Goal: Task Accomplishment & Management: Use online tool/utility

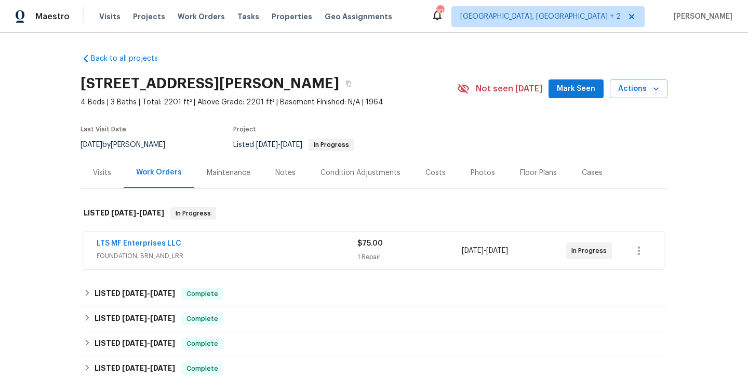
click at [200, 241] on div "LTS MF Enterprises LLC" at bounding box center [227, 244] width 261 height 12
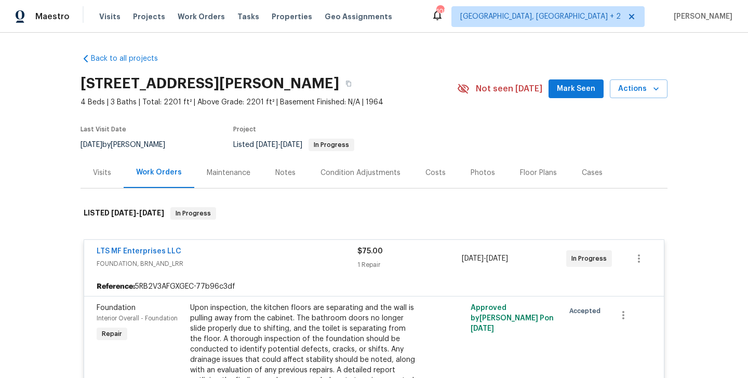
click at [199, 250] on div "LTS MF Enterprises LLC" at bounding box center [227, 252] width 261 height 12
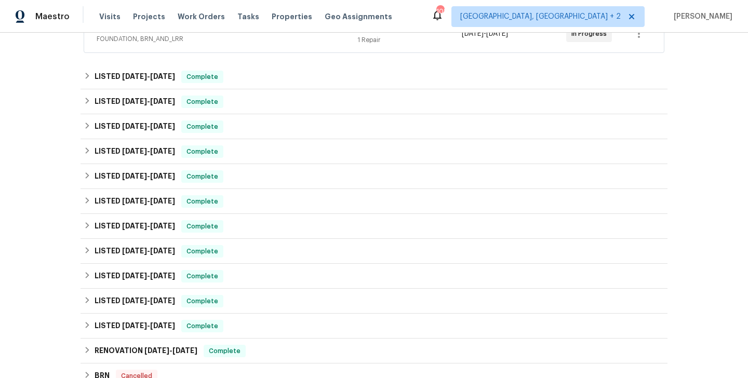
scroll to position [411, 0]
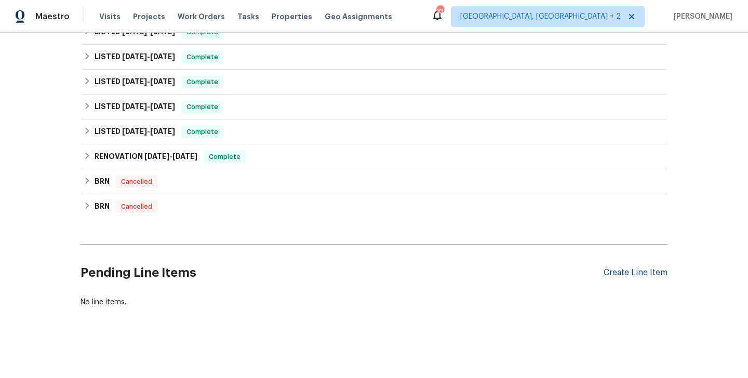
click at [624, 271] on div "Create Line Item" at bounding box center [636, 273] width 64 height 10
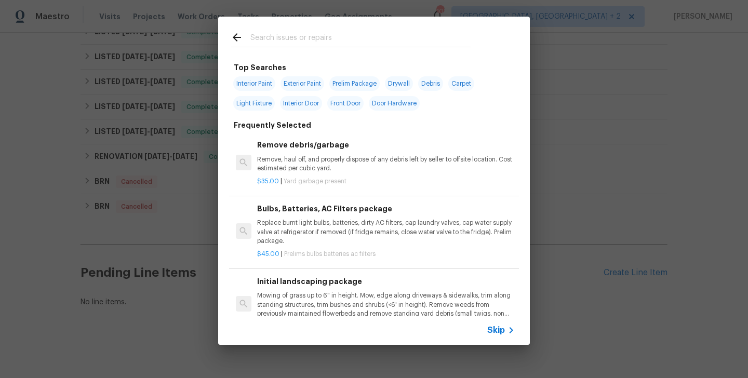
click at [501, 333] on span "Skip" at bounding box center [496, 330] width 18 height 10
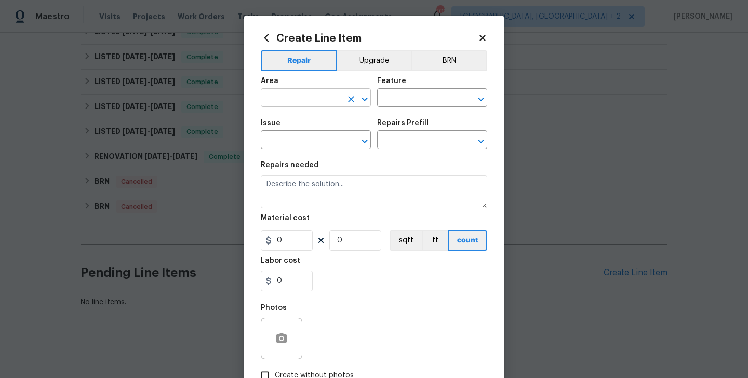
click at [285, 102] on input "text" at bounding box center [301, 99] width 81 height 16
click at [292, 131] on ul "Dining Room" at bounding box center [316, 122] width 110 height 25
click at [289, 124] on li "Dining Room" at bounding box center [316, 122] width 110 height 17
type input "Dining Room"
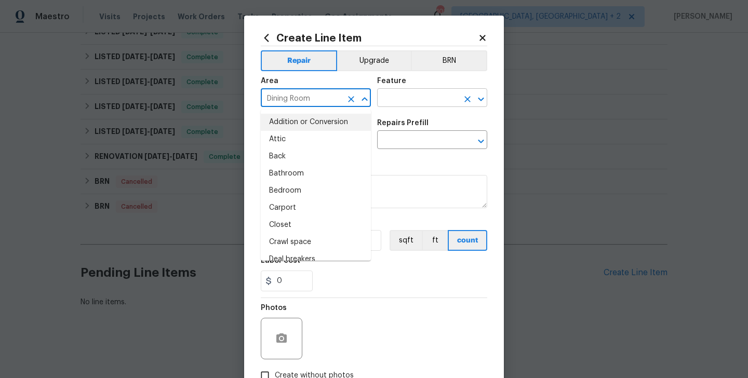
click at [397, 100] on input "text" at bounding box center [417, 99] width 81 height 16
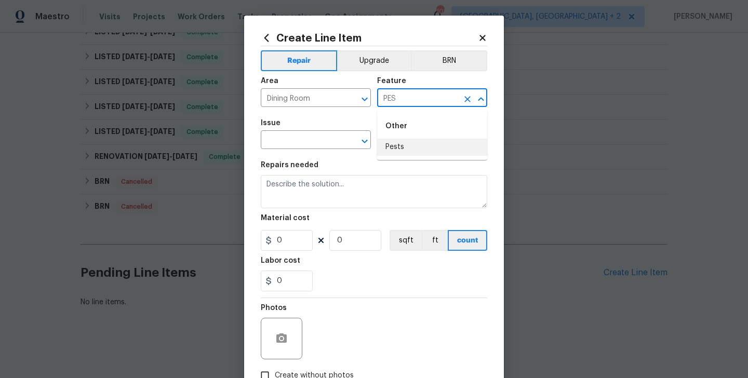
click at [397, 146] on li "Pests" at bounding box center [432, 147] width 110 height 17
type input "Pests"
click at [300, 135] on input "text" at bounding box center [301, 141] width 81 height 16
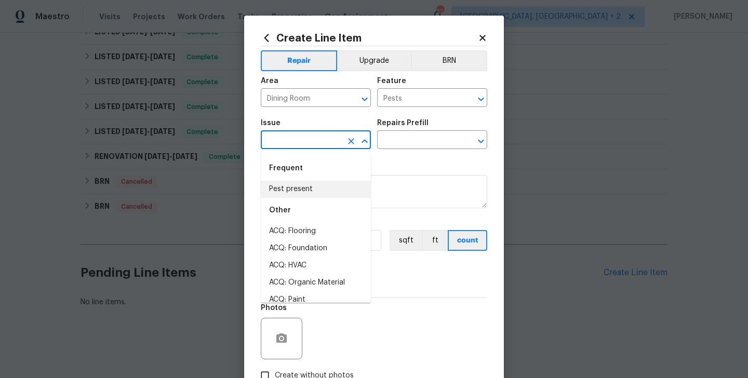
click at [298, 181] on li "Pest present" at bounding box center [316, 189] width 110 height 17
type input "Pest present"
click at [406, 141] on input "text" at bounding box center [417, 141] width 81 height 16
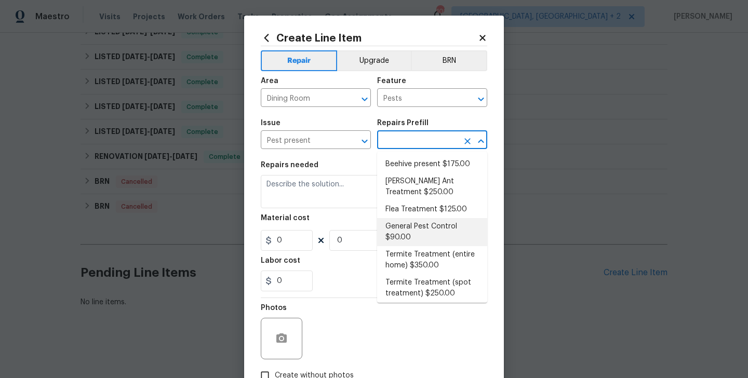
click at [411, 234] on li "General Pest Control $90.00" at bounding box center [432, 232] width 110 height 28
type input "General Pest Control $90.00"
type textarea "General pest treatment for active pest/insect infestation - non termite"
type input "90"
type input "1"
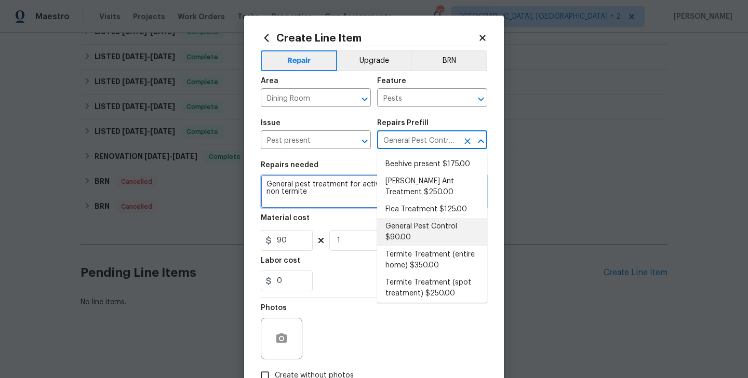
click at [287, 200] on textarea "General pest treatment for active pest/insect infestation - non termite" at bounding box center [374, 191] width 227 height 33
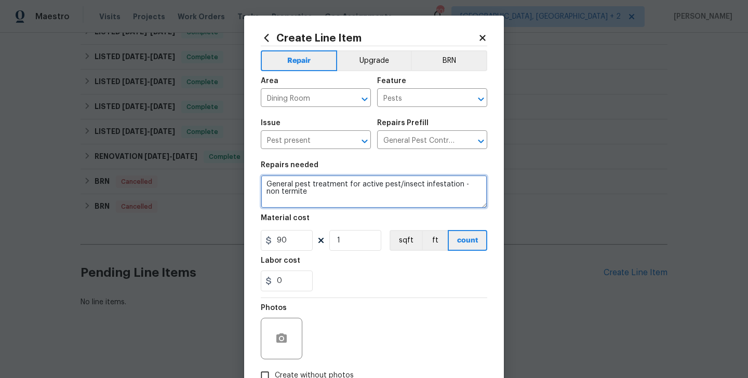
click at [287, 200] on textarea "General pest treatment for active pest/insect infestation - non termite" at bounding box center [374, 191] width 227 height 33
paste textarea "The ants were found in the entrance and dining area. Please perform a general p…"
type textarea "The ants were found in the entrance and dining area. Please perform a general p…"
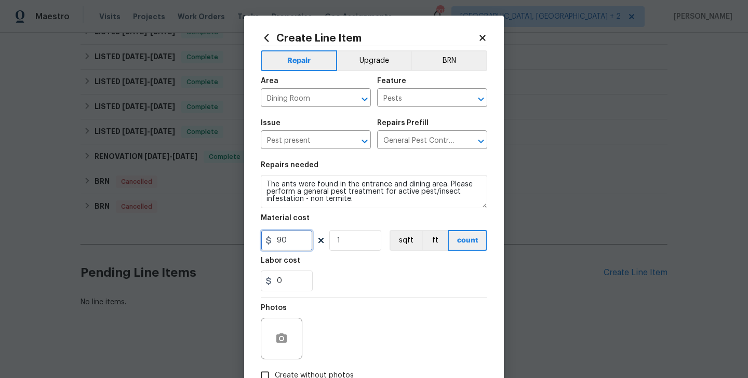
click at [288, 239] on input "90" at bounding box center [287, 240] width 52 height 21
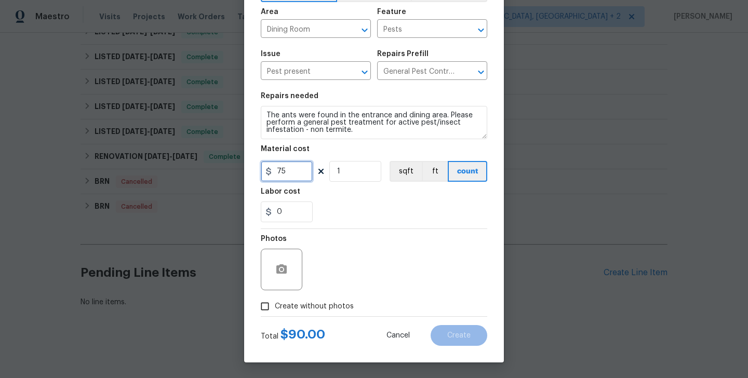
type input "75"
click at [286, 311] on span "Create without photos" at bounding box center [314, 306] width 79 height 11
click at [275, 311] on input "Create without photos" at bounding box center [265, 307] width 20 height 20
checkbox input "true"
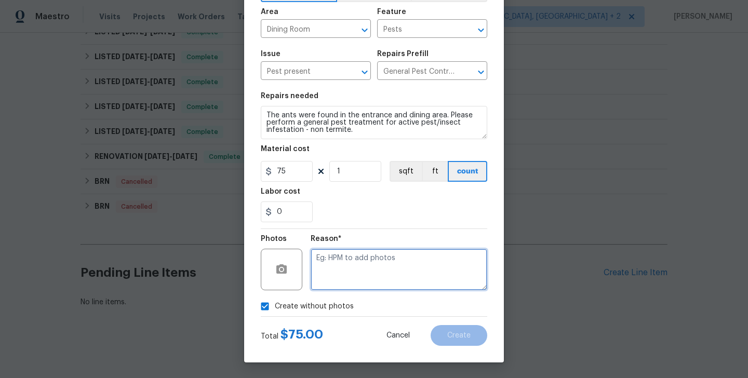
click at [376, 278] on textarea at bounding box center [399, 270] width 177 height 42
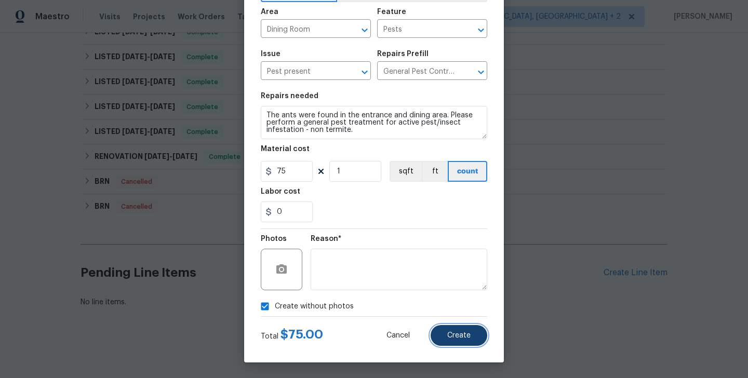
click at [452, 338] on span "Create" at bounding box center [458, 336] width 23 height 8
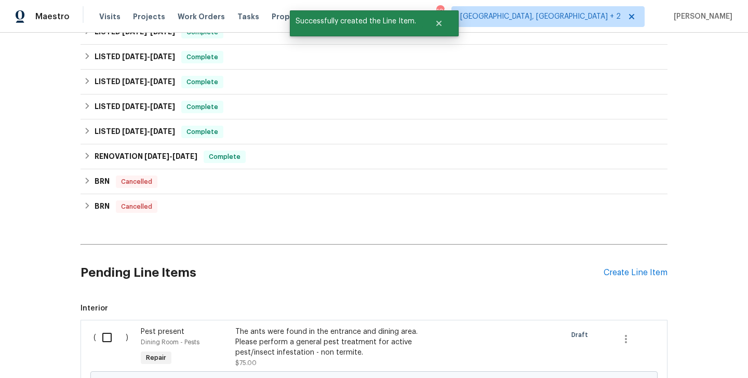
scroll to position [540, 0]
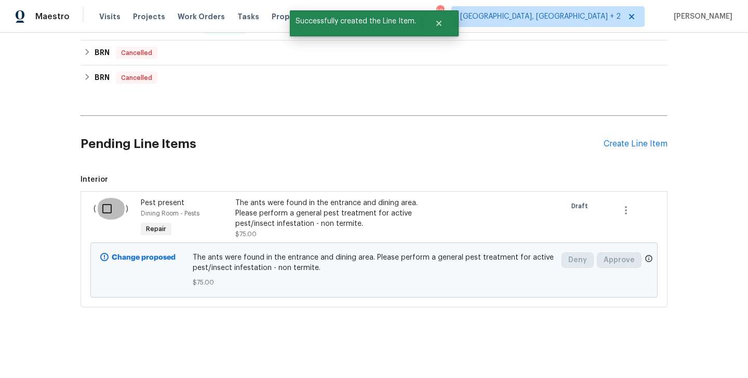
click at [104, 206] on input "checkbox" at bounding box center [111, 209] width 30 height 22
checkbox input "true"
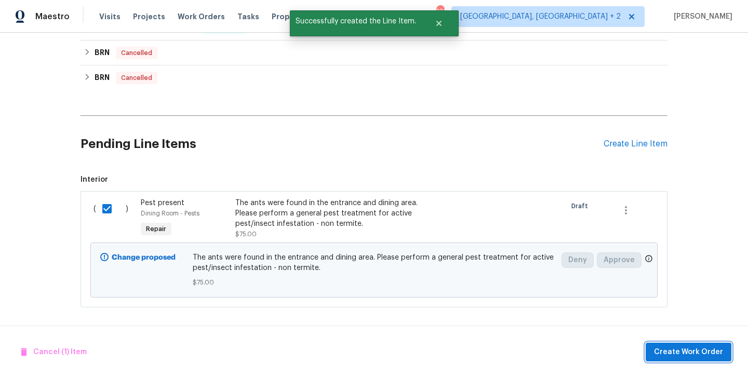
click at [677, 355] on span "Create Work Order" at bounding box center [688, 352] width 69 height 13
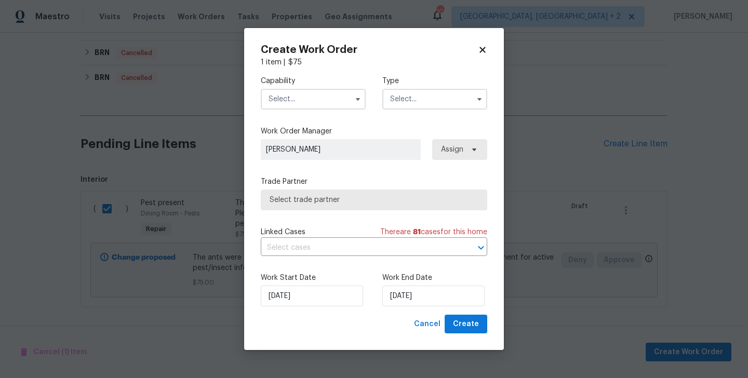
click at [292, 109] on input "text" at bounding box center [313, 99] width 105 height 21
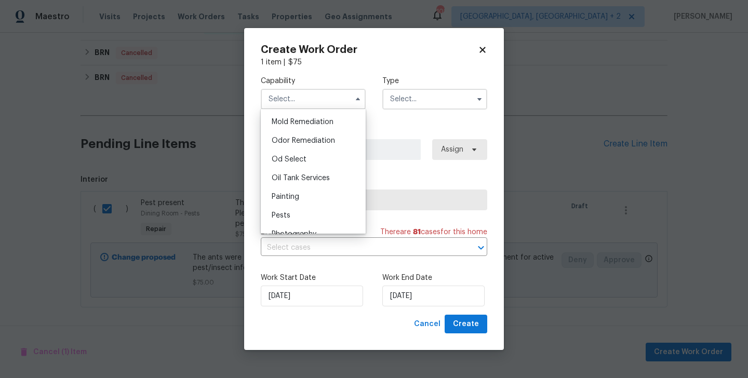
scroll to position [825, 0]
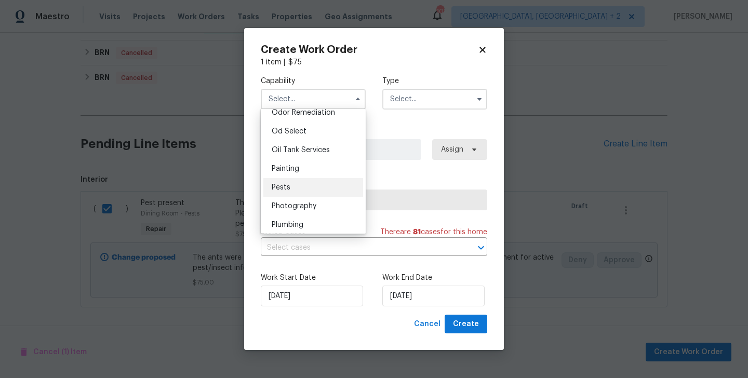
click at [299, 184] on div "Pests" at bounding box center [313, 187] width 100 height 19
type input "Pests"
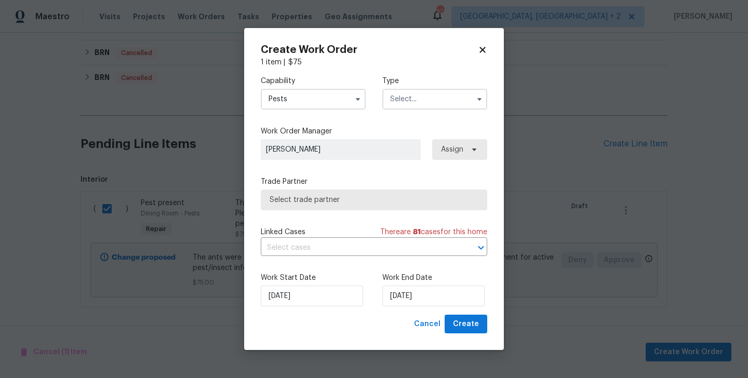
click at [422, 102] on input "text" at bounding box center [434, 99] width 105 height 21
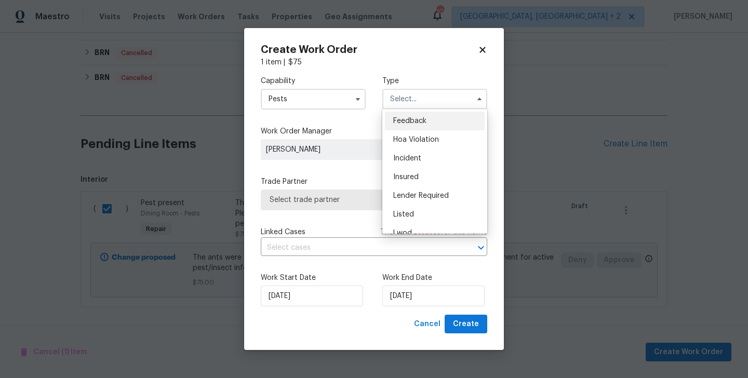
click at [425, 116] on div "Feedback" at bounding box center [435, 121] width 100 height 19
type input "Feedback"
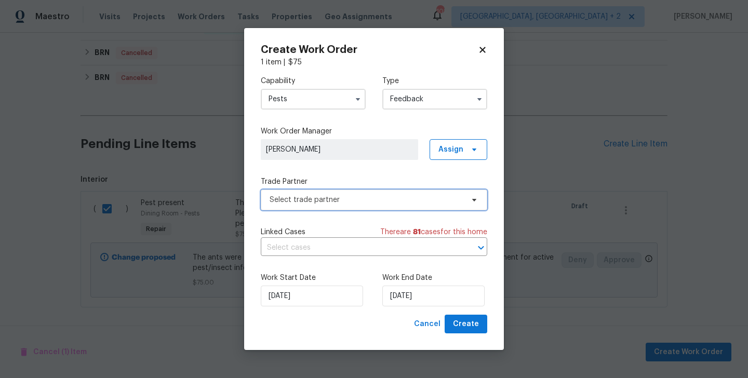
click at [298, 205] on span "Select trade partner" at bounding box center [374, 200] width 227 height 21
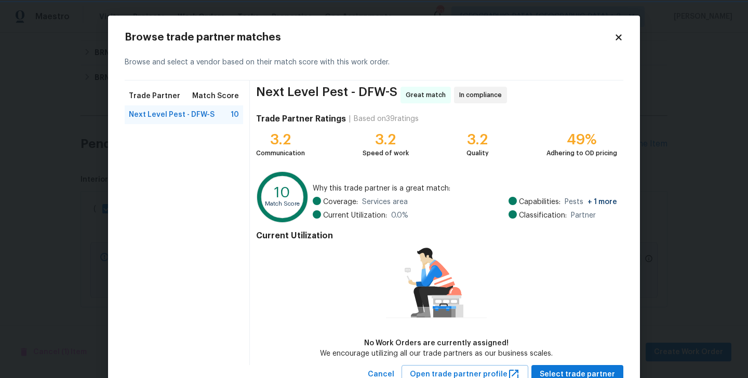
scroll to position [37, 0]
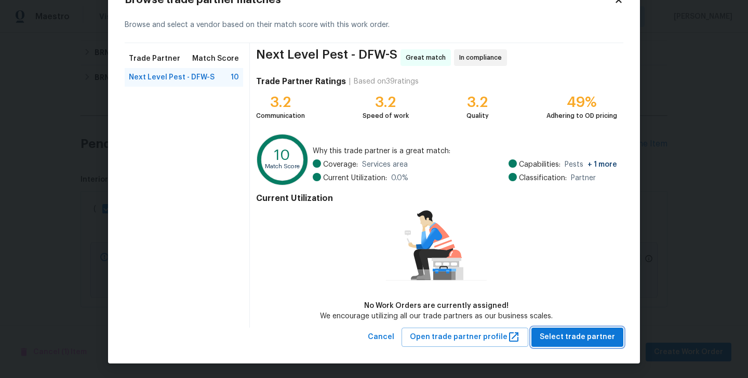
click at [561, 340] on span "Select trade partner" at bounding box center [577, 337] width 75 height 13
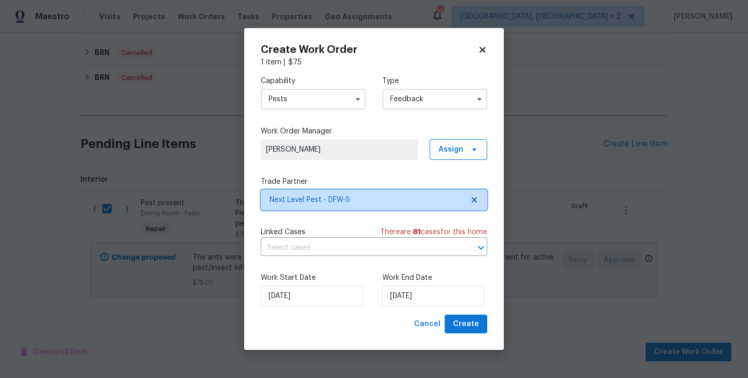
scroll to position [0, 0]
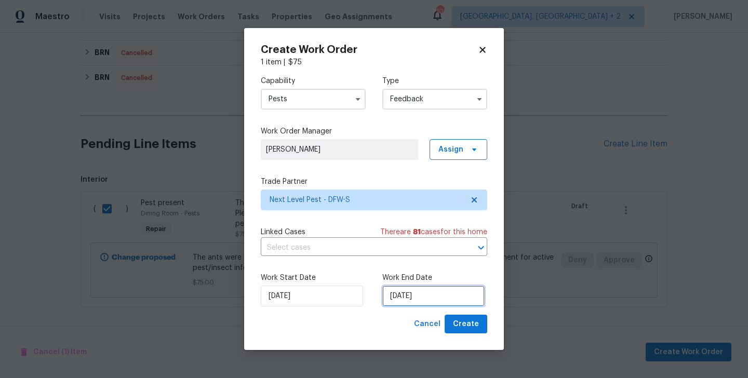
click at [411, 292] on input "25/09/2025" at bounding box center [433, 296] width 102 height 21
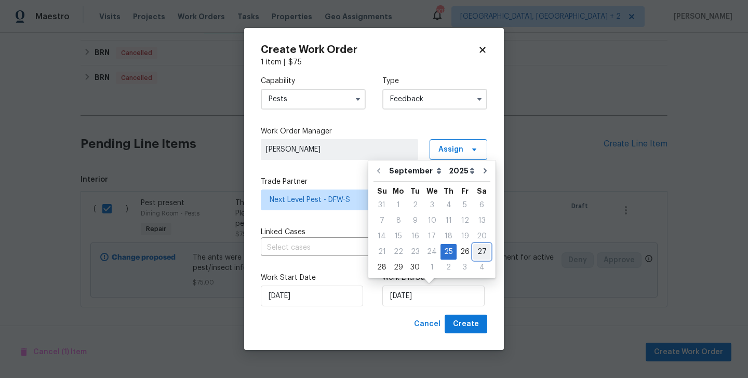
click at [474, 248] on div "27" at bounding box center [481, 252] width 17 height 15
type input "27/09/2025"
click at [474, 302] on input "27/09/2025" at bounding box center [433, 296] width 102 height 21
click at [468, 322] on span "Create" at bounding box center [466, 324] width 26 height 13
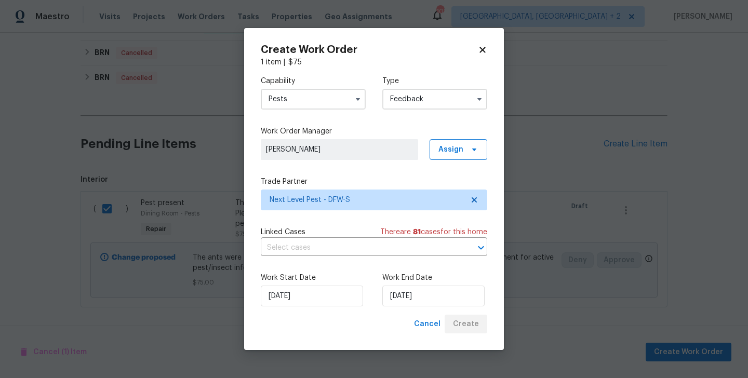
checkbox input "false"
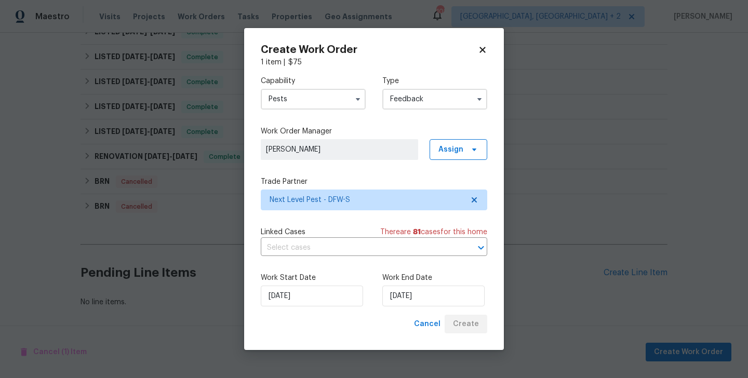
scroll to position [449, 0]
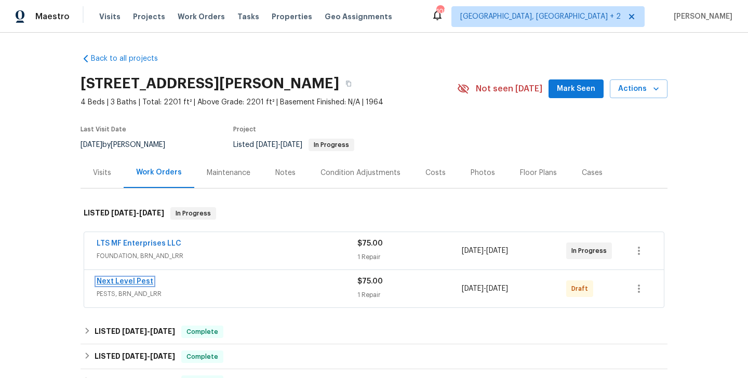
click at [136, 283] on link "Next Level Pest" at bounding box center [125, 281] width 57 height 7
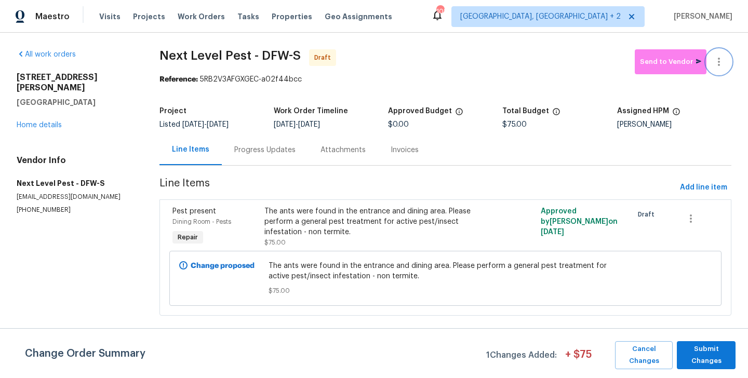
click at [719, 51] on button "button" at bounding box center [719, 61] width 25 height 25
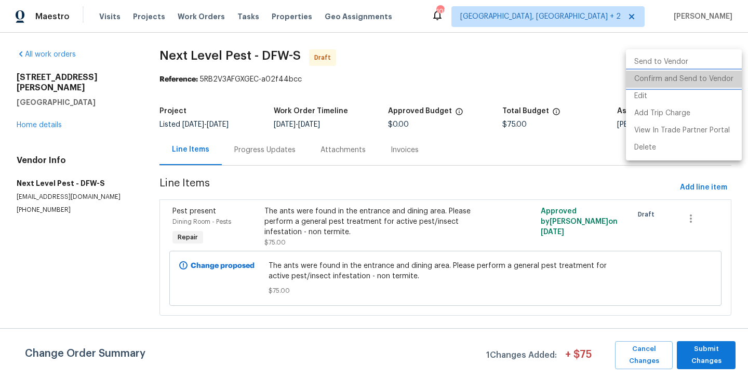
click at [720, 81] on li "Confirm and Send to Vendor" at bounding box center [684, 79] width 116 height 17
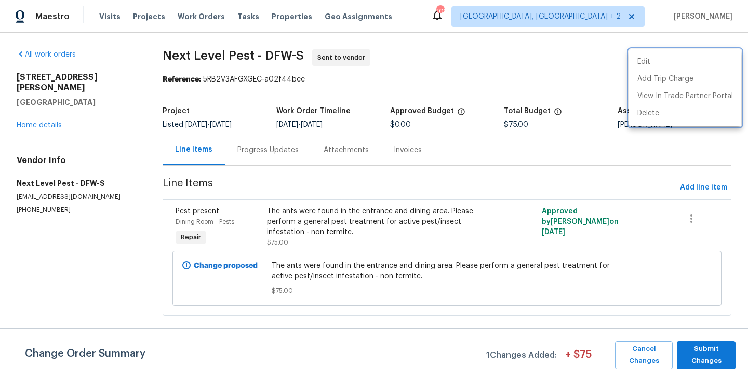
click at [285, 151] on div at bounding box center [374, 189] width 748 height 378
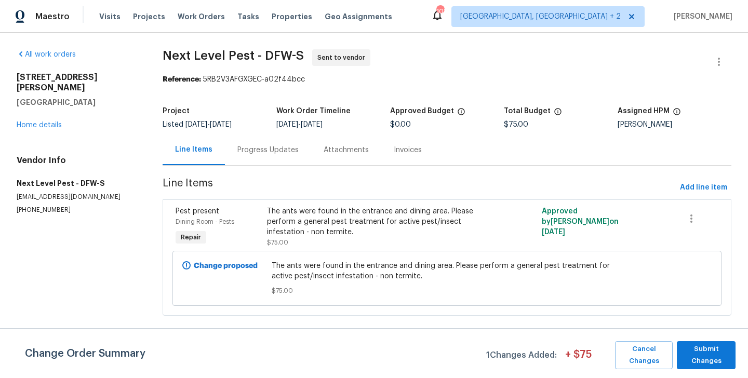
click at [285, 151] on div "Progress Updates" at bounding box center [267, 150] width 61 height 10
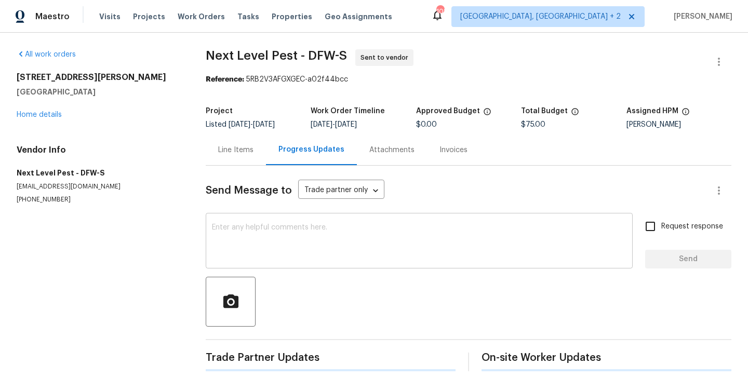
click at [287, 236] on textarea at bounding box center [419, 242] width 415 height 36
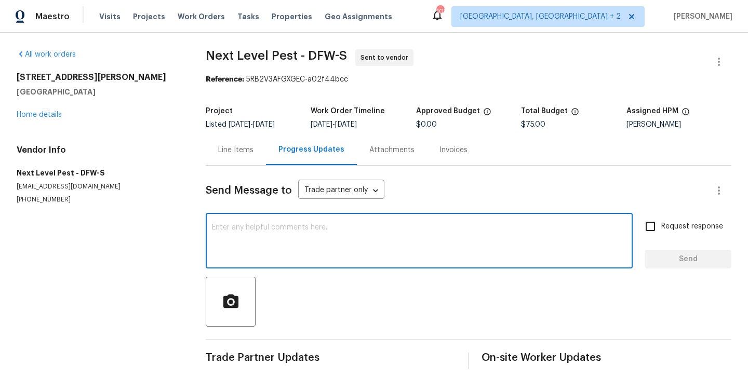
paste textarea "Hi this is Blessida with Opendoor. I’m confirming you received the WO for the p…"
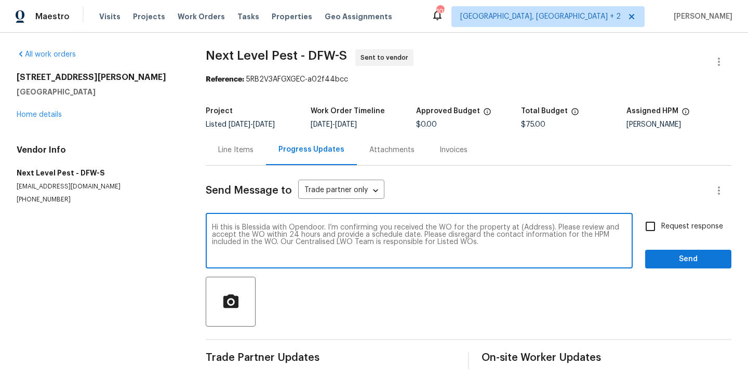
click at [528, 228] on textarea "Hi this is Blessida with Opendoor. I’m confirming you received the WO for the p…" at bounding box center [419, 242] width 415 height 36
paste textarea "3925 Wedgworth Rd S, Fort Worth, TX 76133"
type textarea "Hi this is Blessida with Opendoor. I’m confirming you received the WO for the p…"
click at [658, 228] on input "Request response" at bounding box center [651, 227] width 22 height 22
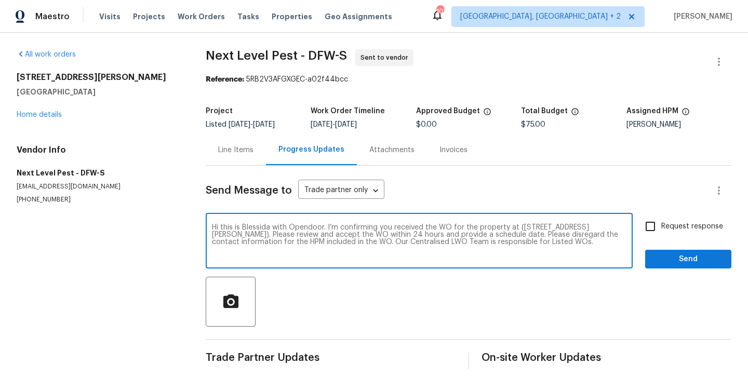
checkbox input "true"
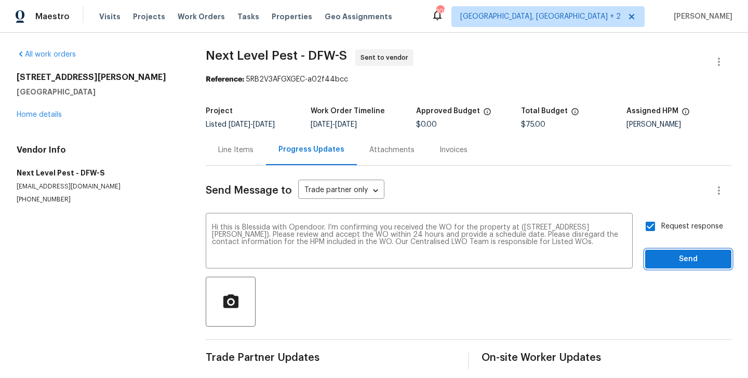
click at [658, 257] on span "Send" at bounding box center [689, 259] width 70 height 13
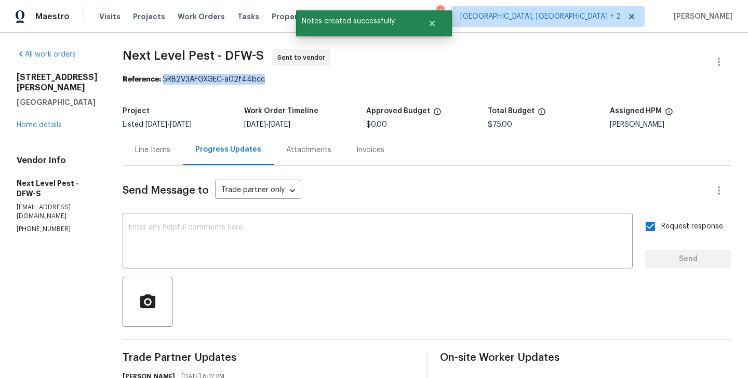
drag, startPoint x: 160, startPoint y: 80, endPoint x: 294, endPoint y: 80, distance: 133.5
click at [294, 80] on div "Reference: 5RB2V3AFGXGEC-a02f44bcc" at bounding box center [427, 79] width 609 height 10
copy div "5RB2V3AFGXGEC-a02f44bcc"
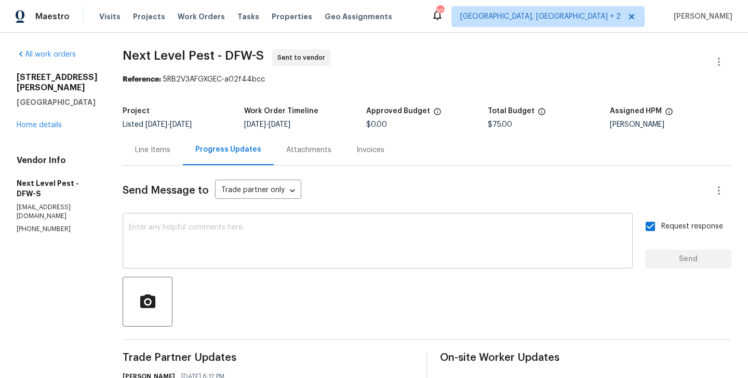
click at [284, 221] on div "x ​" at bounding box center [378, 242] width 510 height 53
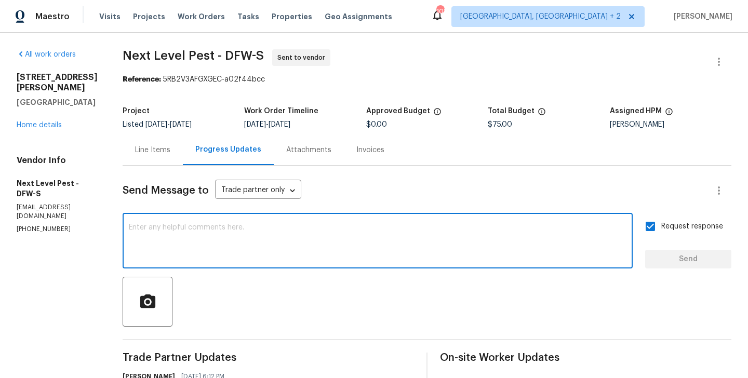
paste textarea "All Work Orders must include before-photos (both close-up and wide-angle) and a…"
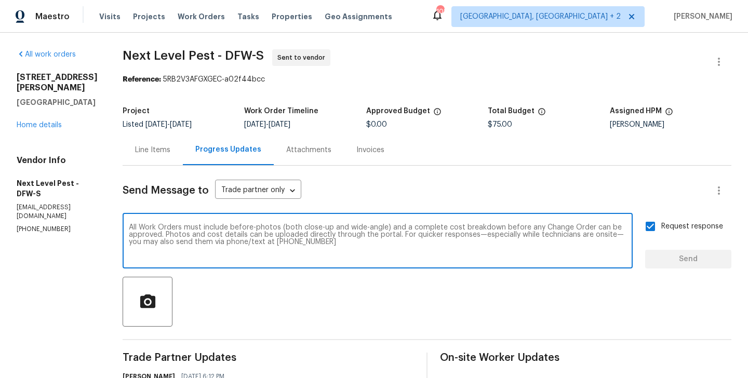
scroll to position [7, 0]
type textarea "All Work Orders must include before-photos (both close-up and wide-angle) and a…"
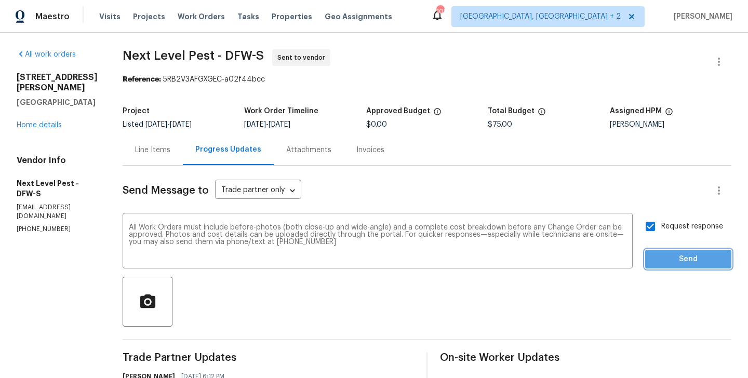
click at [679, 255] on span "Send" at bounding box center [689, 259] width 70 height 13
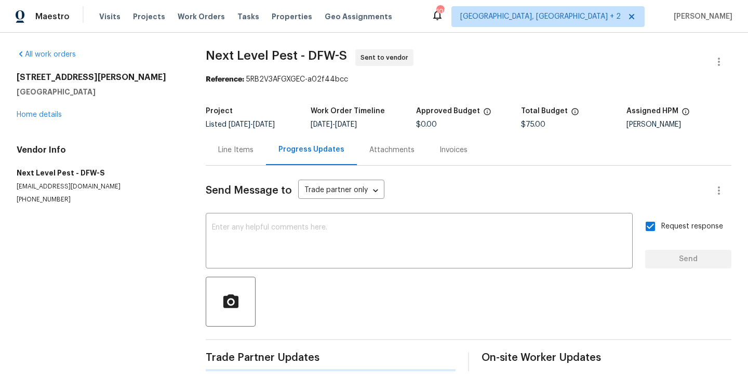
scroll to position [0, 0]
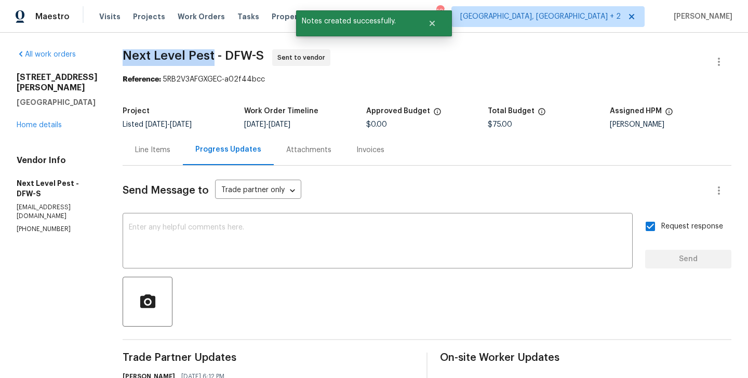
drag, startPoint x: 112, startPoint y: 57, endPoint x: 208, endPoint y: 57, distance: 96.1
click at [208, 57] on div "All work orders 3925 Wedgworth Rd S Fort Worth, TX 76133 Home details Vendor In…" at bounding box center [374, 291] width 748 height 517
copy span "Next Level Pest"
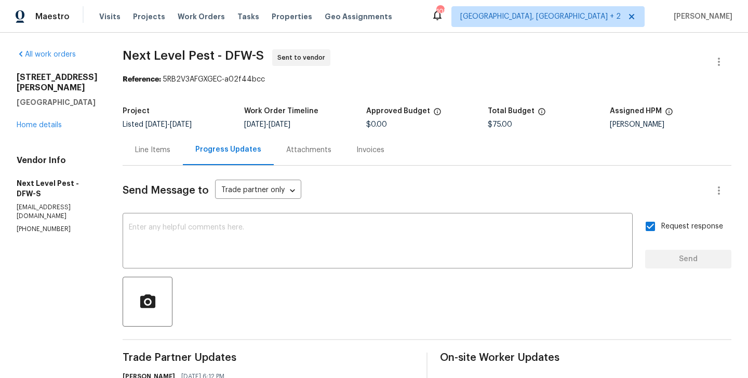
click at [156, 139] on div "Line Items" at bounding box center [153, 150] width 60 height 31
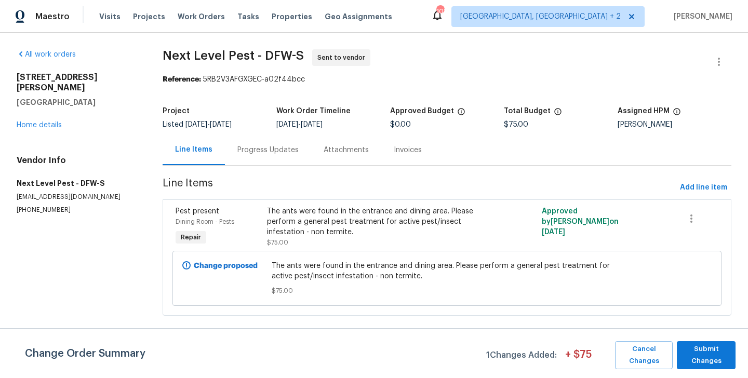
click at [43, 111] on div "3925 Wedgworth Rd S Fort Worth, TX 76133 Home details" at bounding box center [77, 101] width 121 height 58
click at [48, 122] on link "Home details" at bounding box center [39, 125] width 45 height 7
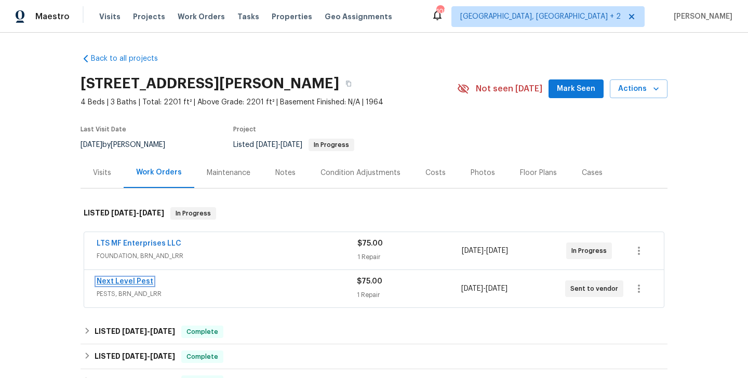
click at [132, 283] on link "Next Level Pest" at bounding box center [125, 281] width 57 height 7
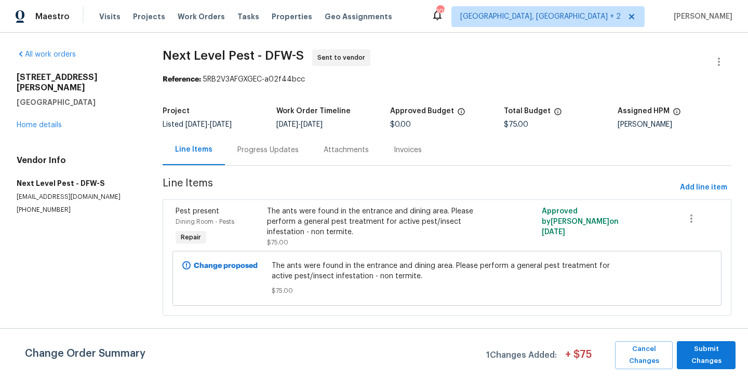
click at [269, 138] on div "Progress Updates" at bounding box center [268, 150] width 86 height 31
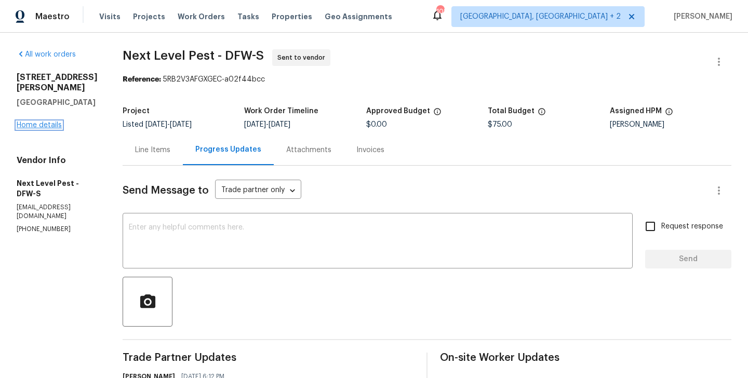
click at [52, 124] on link "Home details" at bounding box center [39, 125] width 45 height 7
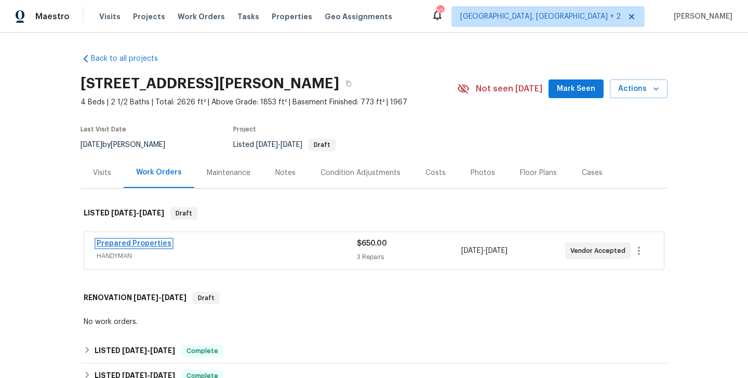
click at [153, 243] on link "Prepared Properties" at bounding box center [134, 243] width 75 height 7
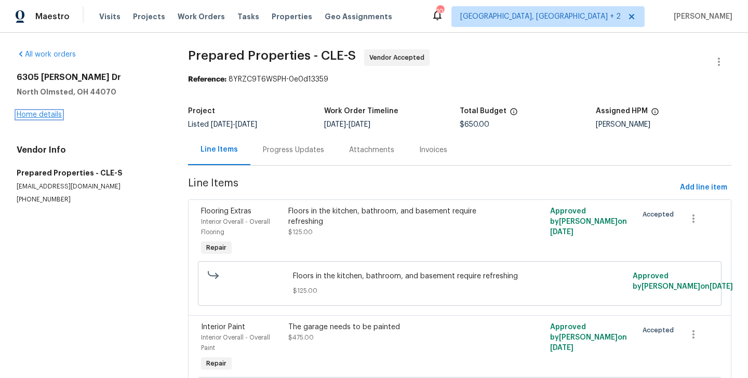
click at [54, 118] on link "Home details" at bounding box center [39, 114] width 45 height 7
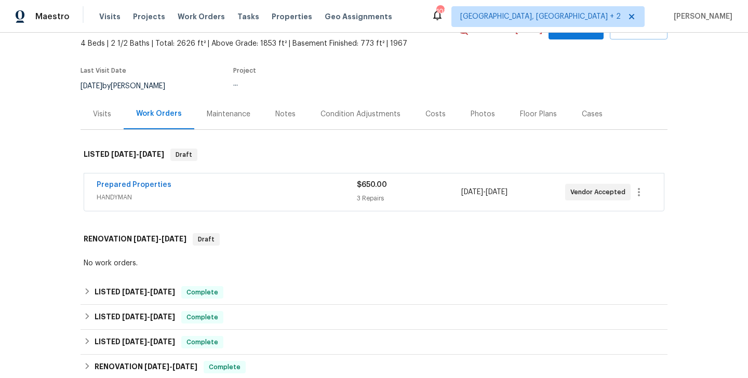
scroll to position [77, 0]
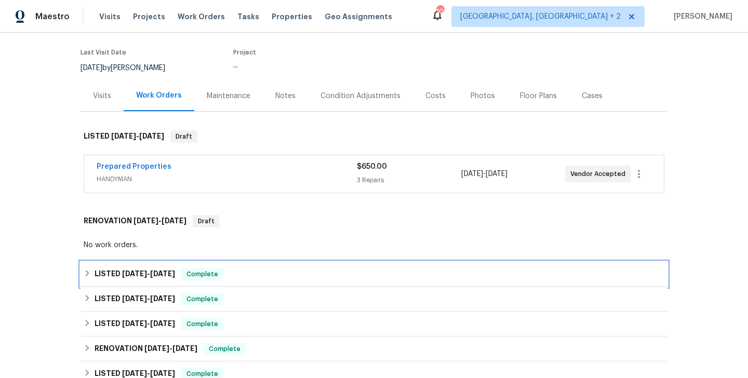
click at [181, 277] on div "LISTED 9/17/25 - 9/23/25 Complete" at bounding box center [374, 274] width 581 height 12
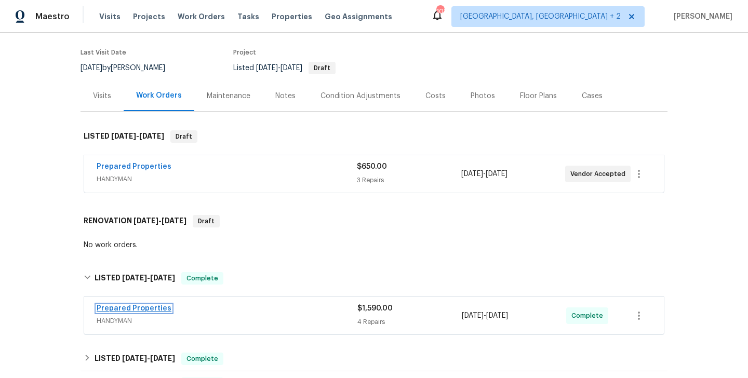
click at [155, 308] on link "Prepared Properties" at bounding box center [134, 308] width 75 height 7
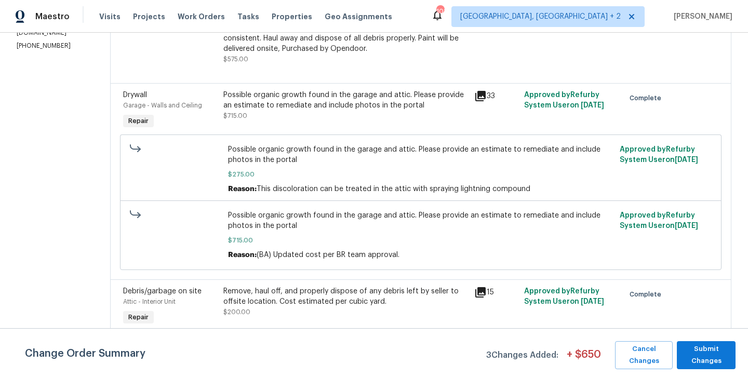
scroll to position [214, 0]
click at [340, 109] on div "Possible organic growth found in the garage and attic. Please provide an estima…" at bounding box center [345, 100] width 245 height 21
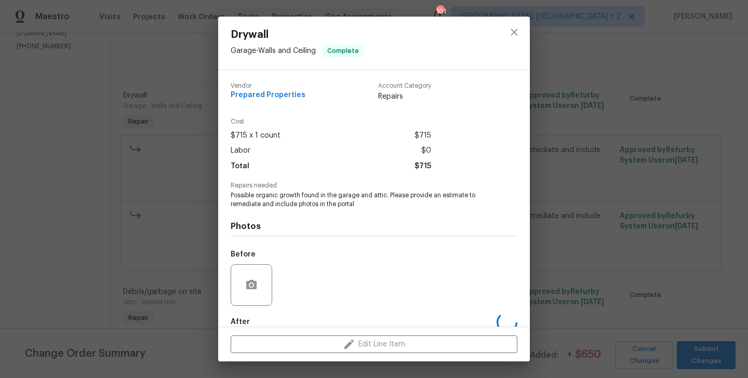
scroll to position [57, 0]
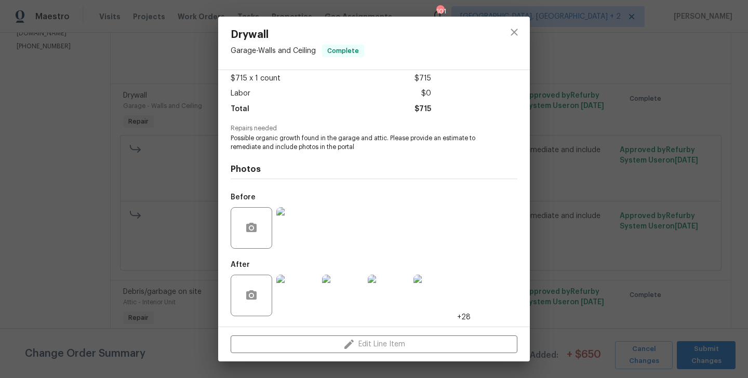
click at [86, 259] on div "Drywall Garage - Walls and Ceiling Complete Vendor Prepared Properties Account …" at bounding box center [374, 189] width 748 height 378
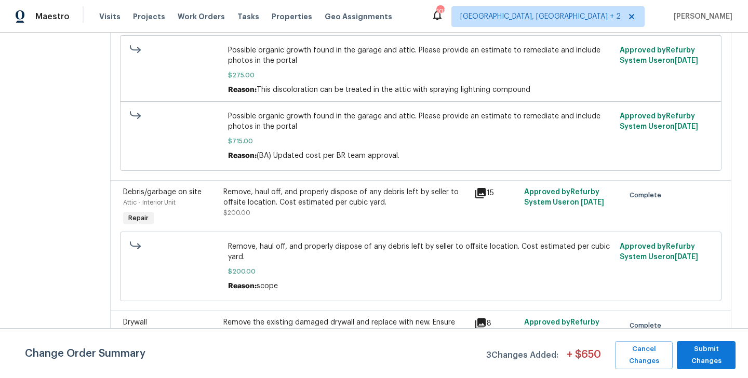
scroll to position [365, 0]
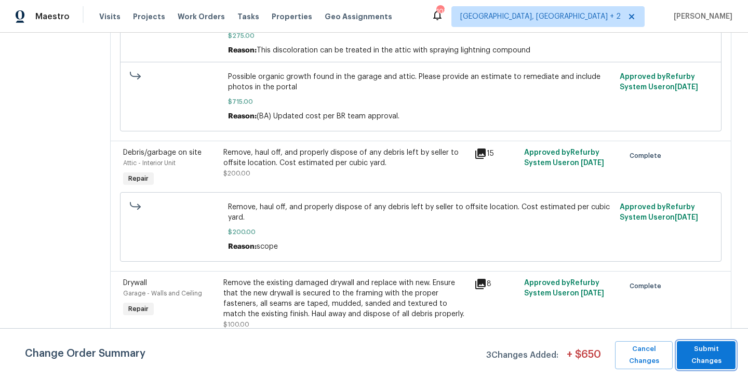
click at [713, 356] on span "Submit Changes" at bounding box center [706, 355] width 48 height 24
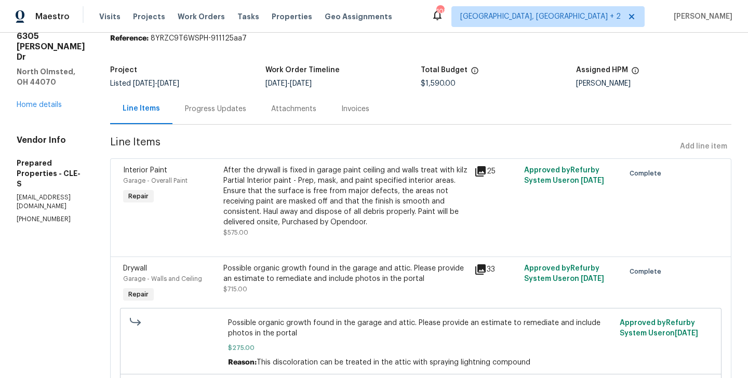
scroll to position [38, 0]
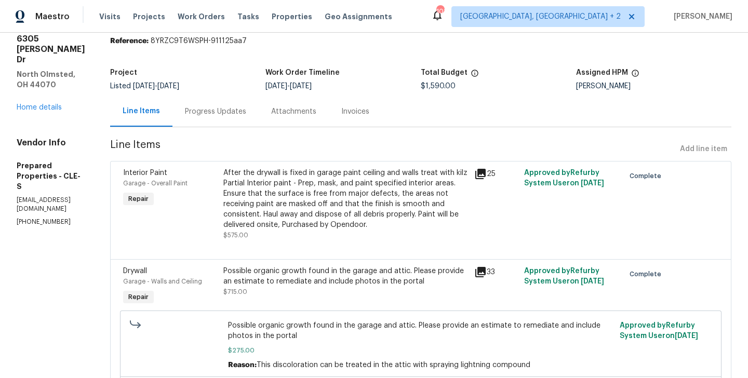
click at [252, 119] on div "Progress Updates" at bounding box center [215, 111] width 86 height 31
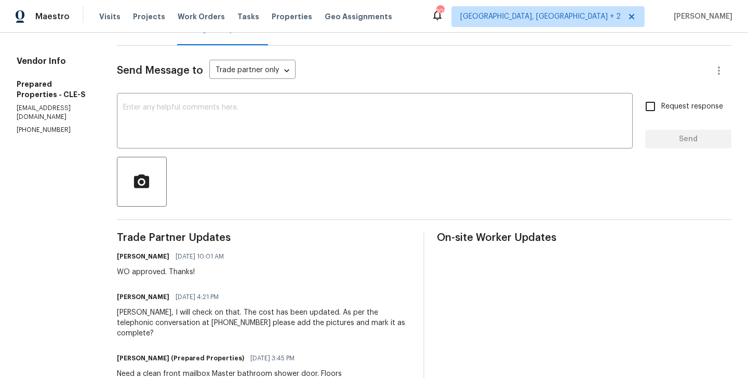
scroll to position [112, 0]
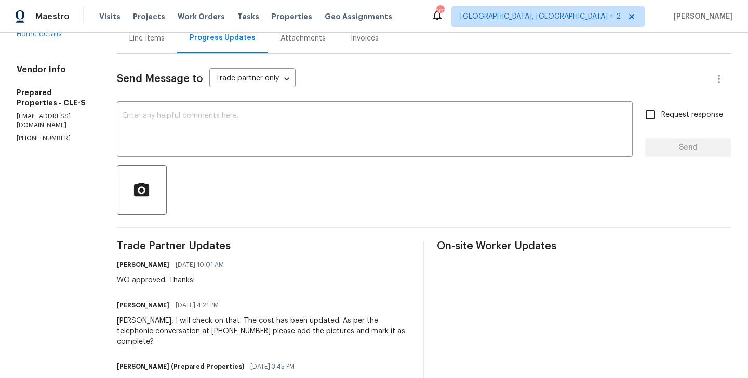
click at [161, 41] on div "Line Items" at bounding box center [146, 38] width 35 height 10
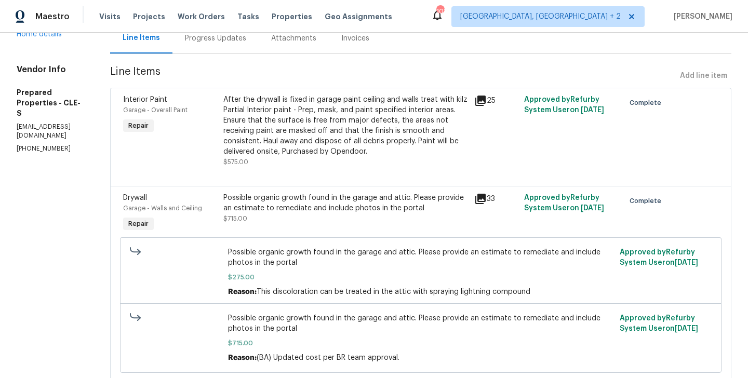
click at [236, 39] on div "Progress Updates" at bounding box center [215, 38] width 61 height 10
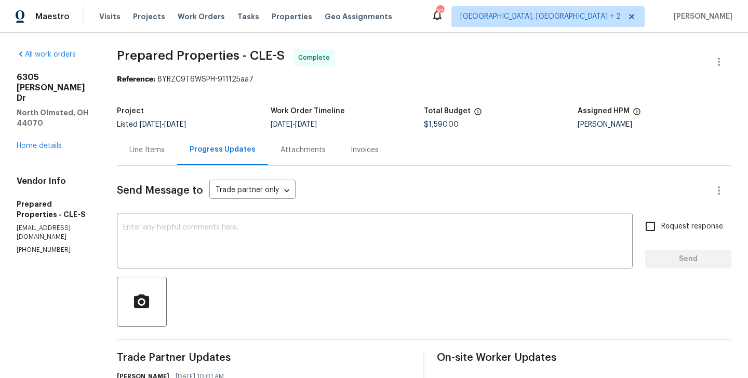
click at [170, 159] on div "Line Items" at bounding box center [147, 150] width 60 height 31
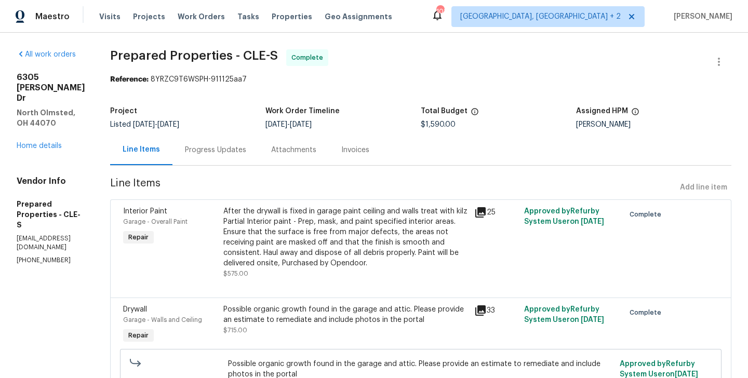
click at [246, 147] on div "Progress Updates" at bounding box center [215, 150] width 61 height 10
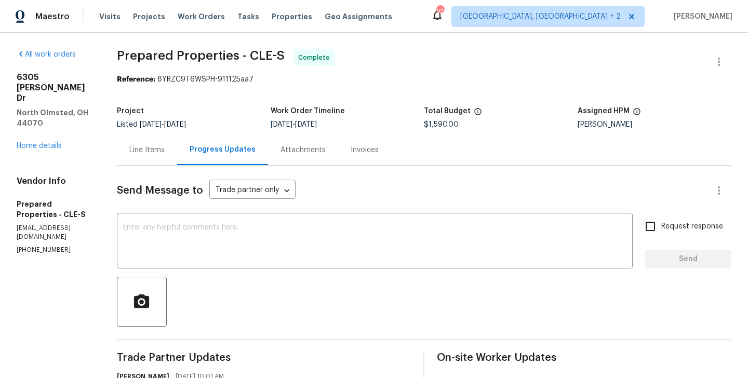
click at [177, 162] on div "Line Items" at bounding box center [147, 150] width 60 height 31
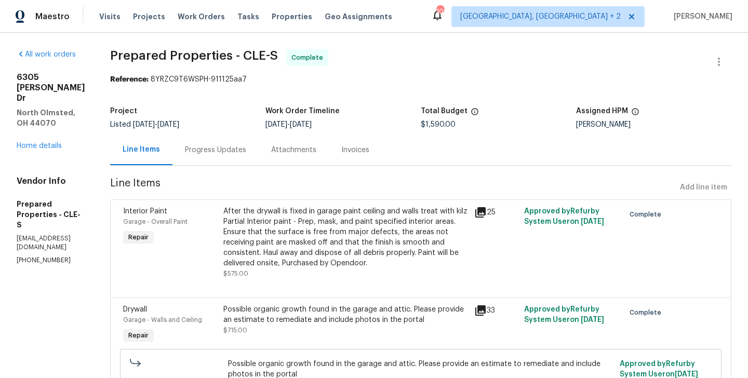
click at [595, 138] on div "Line Items Progress Updates Attachments Invoices" at bounding box center [420, 150] width 621 height 31
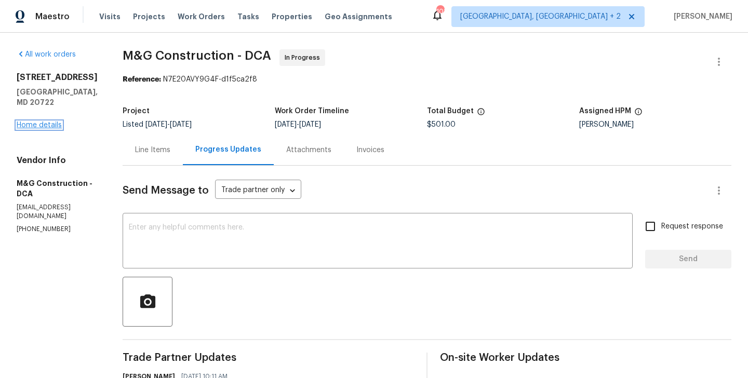
click at [52, 122] on link "Home details" at bounding box center [39, 125] width 45 height 7
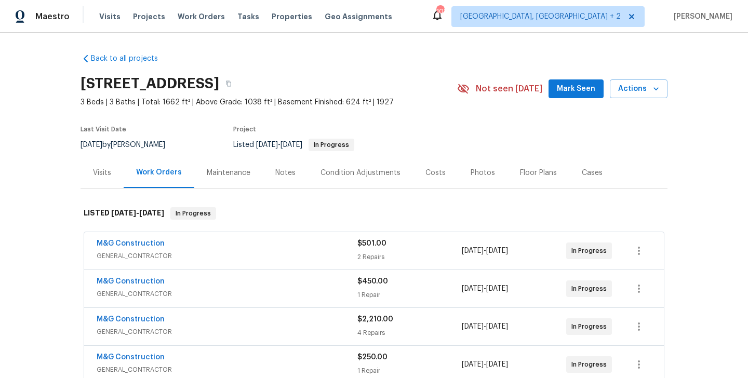
click at [575, 183] on div "Cases" at bounding box center [592, 172] width 46 height 31
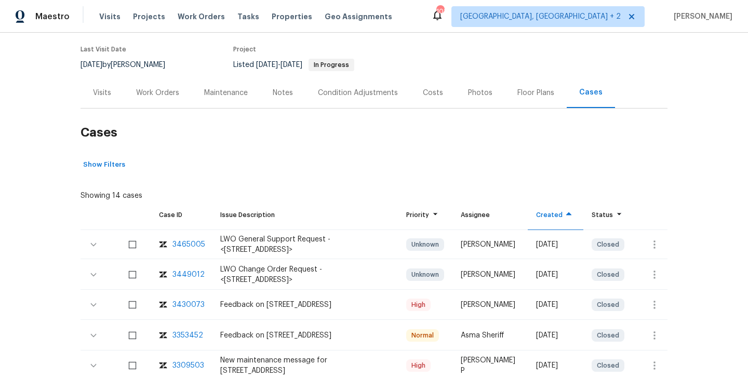
scroll to position [79, 0]
click at [196, 246] on div "3465005" at bounding box center [188, 245] width 33 height 10
click at [176, 87] on div "Work Orders" at bounding box center [158, 93] width 68 height 31
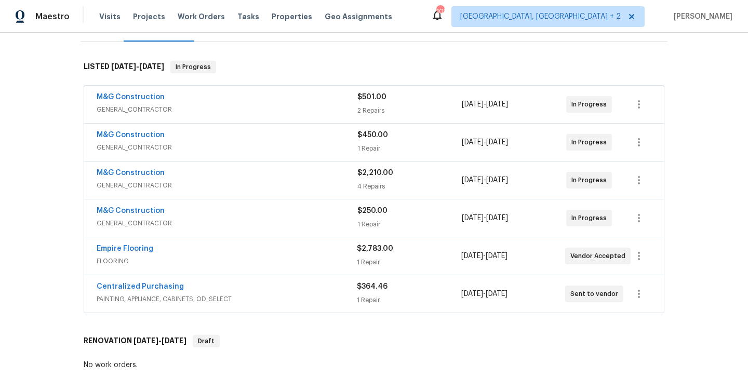
scroll to position [169, 0]
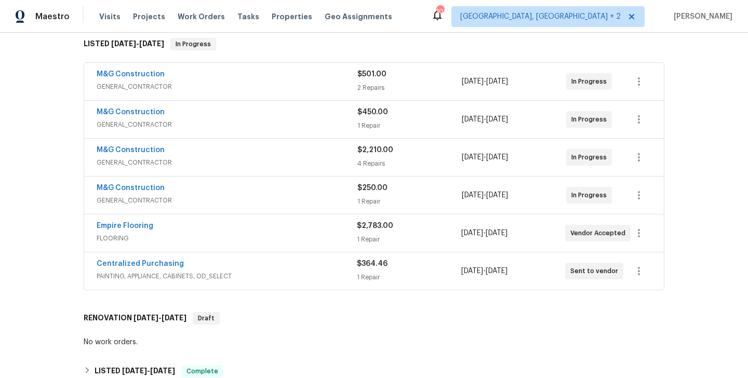
click at [181, 158] on span "GENERAL_CONTRACTOR" at bounding box center [227, 162] width 261 height 10
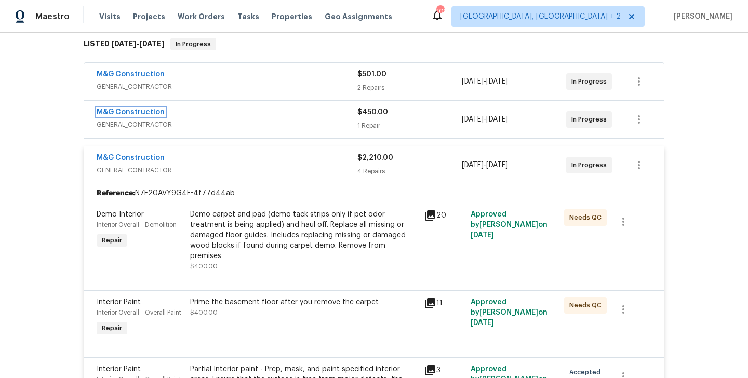
click at [140, 111] on link "M&G Construction" at bounding box center [131, 112] width 68 height 7
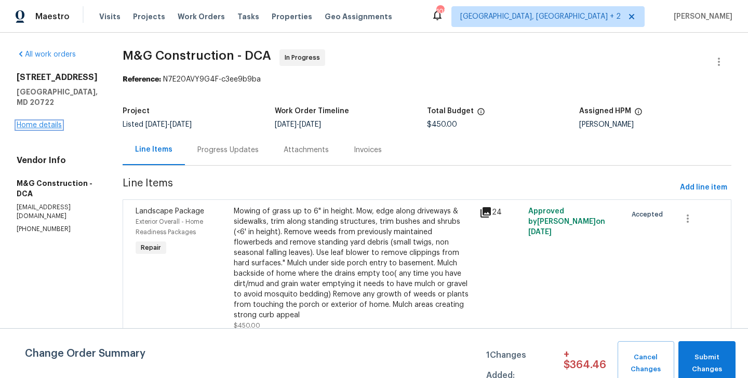
click at [52, 122] on link "Home details" at bounding box center [39, 125] width 45 height 7
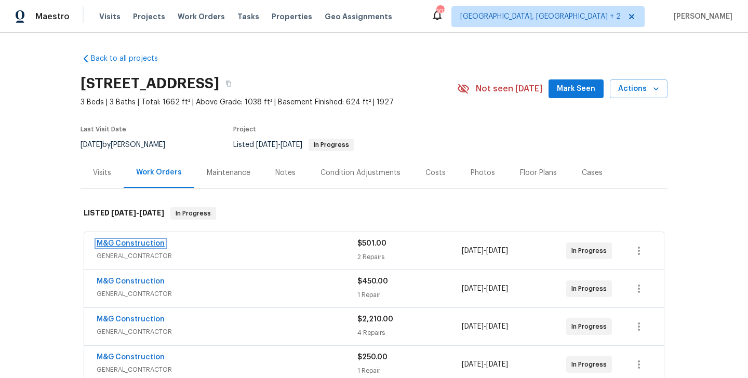
click at [150, 246] on link "M&G Construction" at bounding box center [131, 243] width 68 height 7
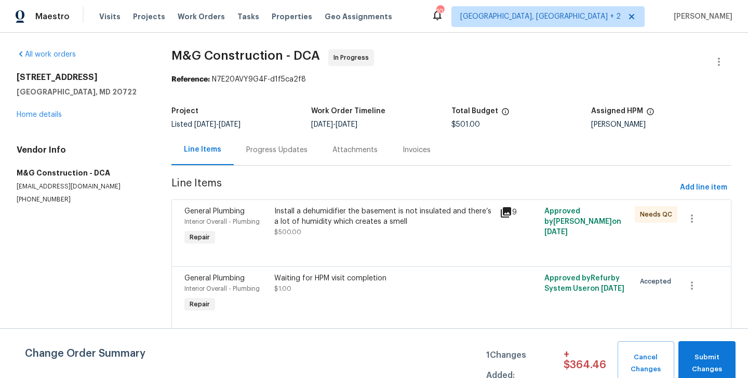
click at [274, 148] on div "Progress Updates" at bounding box center [276, 150] width 61 height 10
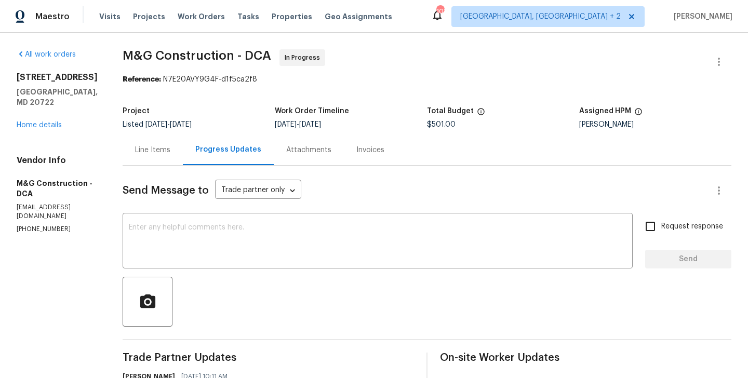
click at [152, 145] on div "Line Items" at bounding box center [152, 150] width 35 height 10
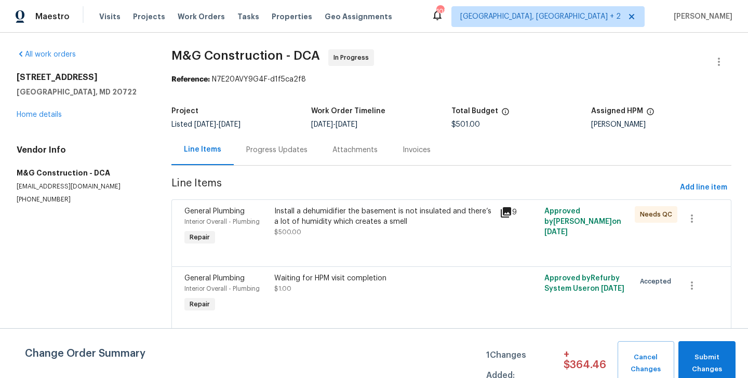
click at [364, 223] on div "Install a dehumidifier the basement is not insulated and there’s a lot of humid…" at bounding box center [383, 216] width 219 height 21
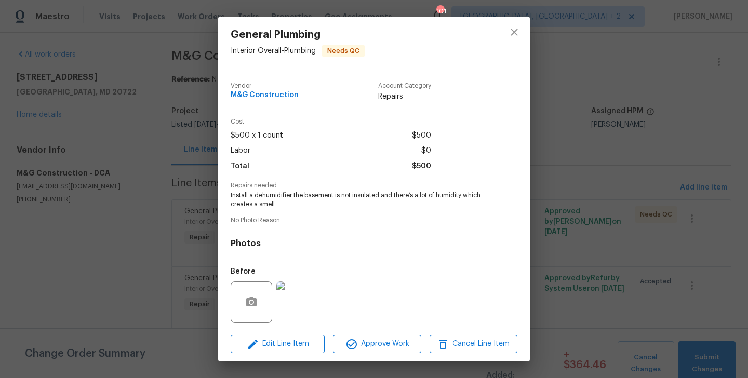
click at [338, 205] on span "Install a dehumidifier the basement is not insulated and there’s a lot of humid…" at bounding box center [360, 200] width 258 height 18
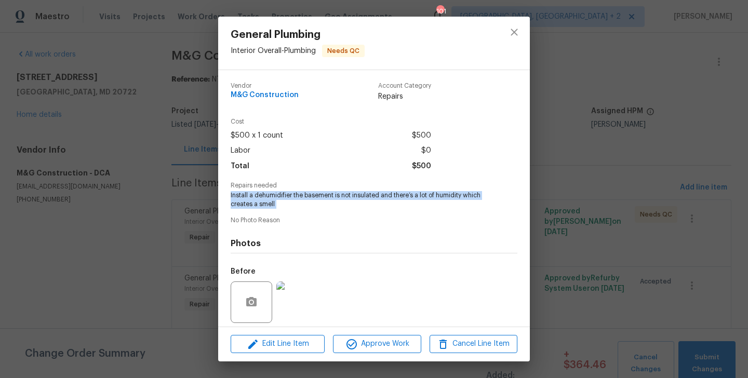
click at [338, 205] on span "Install a dehumidifier the basement is not insulated and there’s a lot of humid…" at bounding box center [360, 200] width 258 height 18
copy span "Install a dehumidifier the basement is not insulated and there’s a lot of humid…"
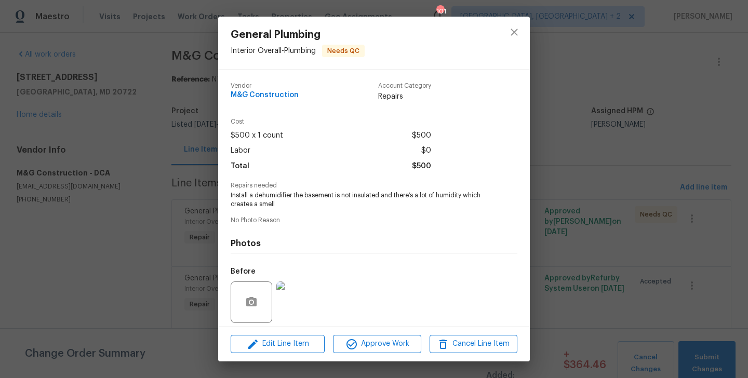
click at [167, 234] on div "General Plumbing Interior Overall - Plumbing Needs QC Vendor M&G Construction A…" at bounding box center [374, 189] width 748 height 378
